Goal: Find specific page/section: Find specific page/section

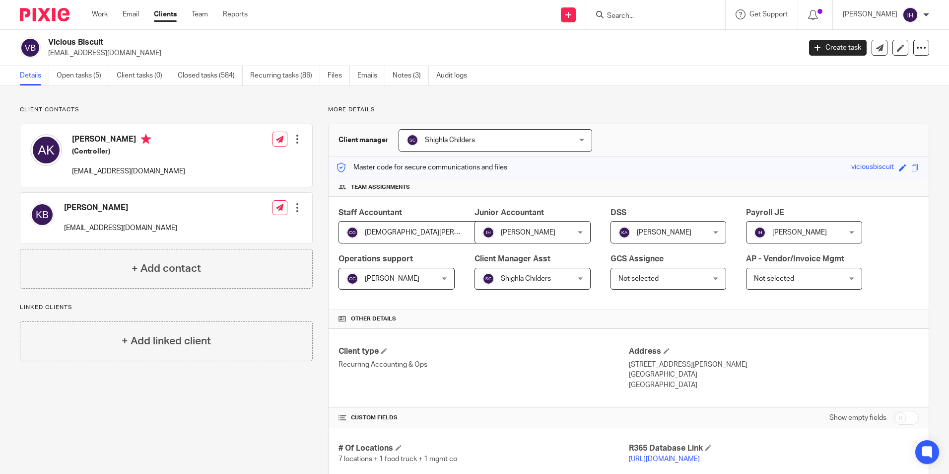
scroll to position [596, 0]
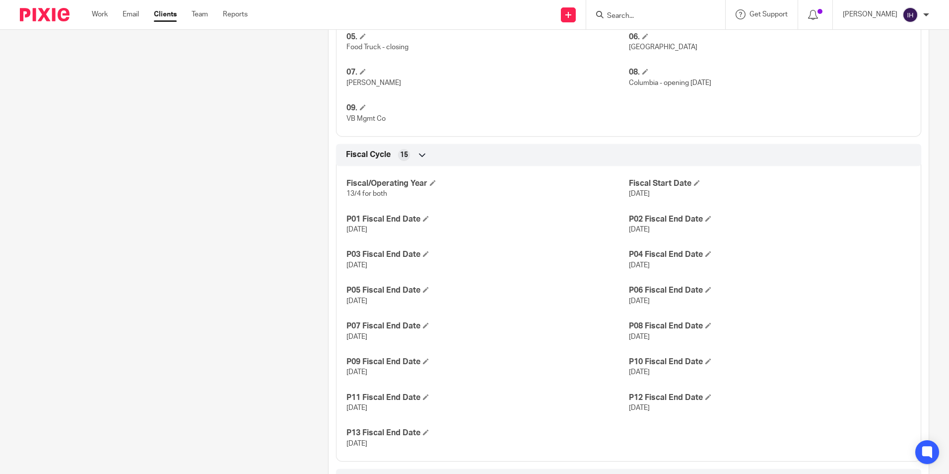
click at [618, 25] on div at bounding box center [655, 14] width 139 height 29
click at [620, 17] on input "Search" at bounding box center [650, 16] width 89 height 9
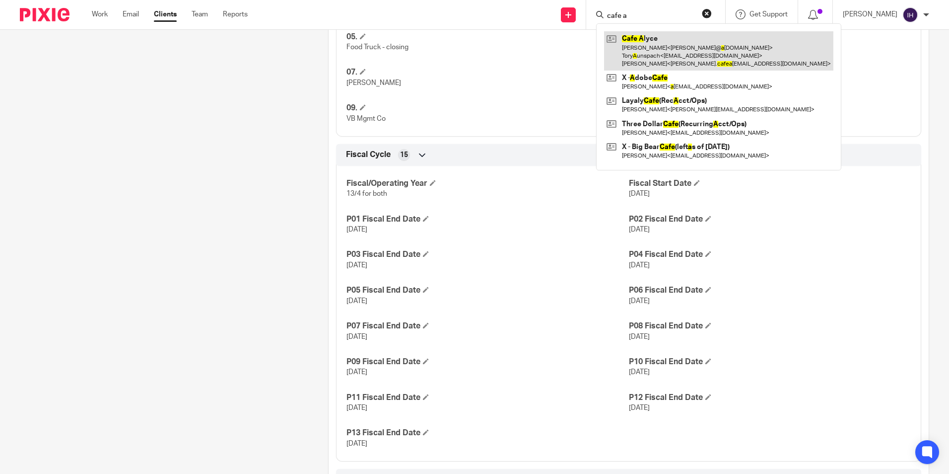
type input "cafe a"
click at [614, 51] on link at bounding box center [718, 50] width 229 height 39
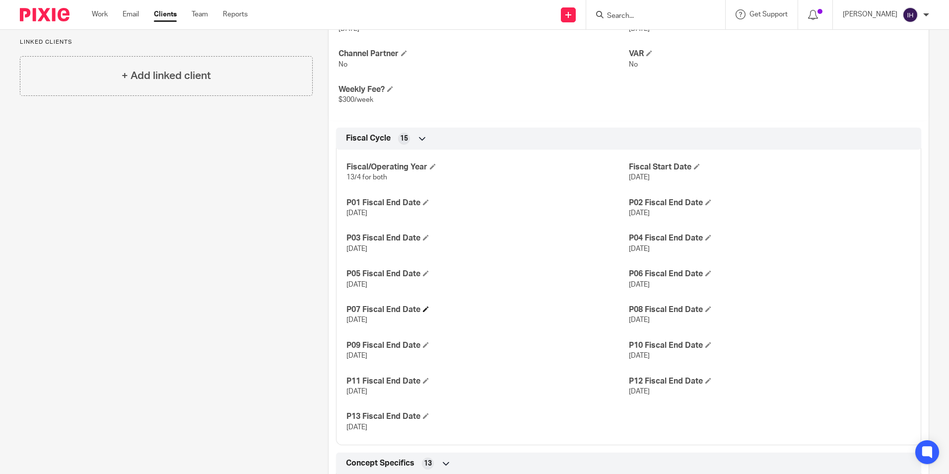
scroll to position [447, 0]
